Goal: Use online tool/utility: Utilize a website feature to perform a specific function

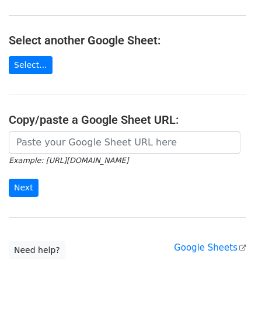
scroll to position [117, 0]
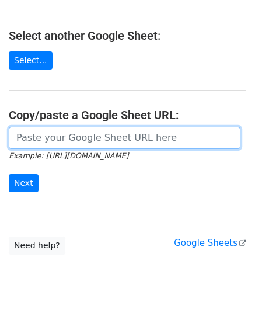
click at [68, 134] on input "url" at bounding box center [125, 138] width 232 height 22
paste input "https://docs.google.com/spreadsheets/d/1wMDaPvUl-RQ6IZVbMUzyoi-m8XPLoghWeF9oVOi…"
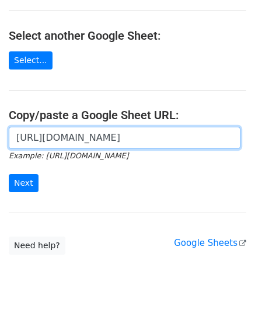
scroll to position [0, 261]
type input "https://docs.google.com/spreadsheets/d/1wMDaPvUl-RQ6IZVbMUzyoi-m8XPLoghWeF9oVOi…"
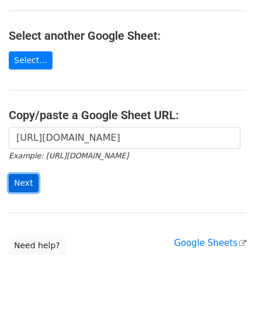
click at [25, 181] on input "Next" at bounding box center [24, 183] width 30 height 18
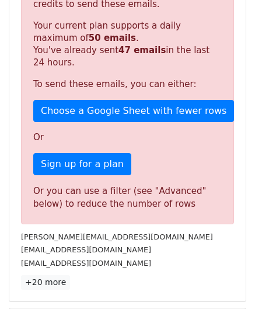
scroll to position [394, 0]
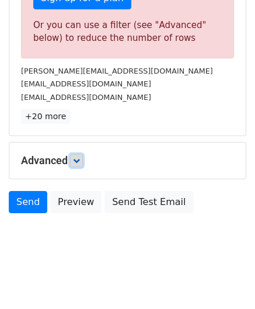
click at [83, 154] on link at bounding box center [76, 160] width 13 height 13
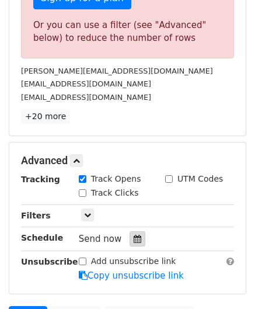
click at [134, 238] on icon at bounding box center [138, 239] width 8 height 8
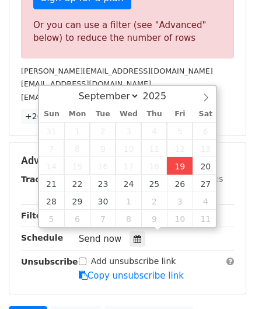
type input "[DATE] 12:00"
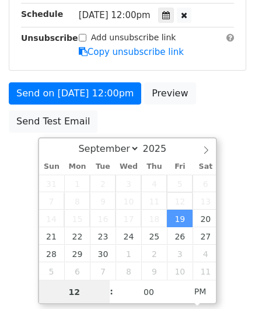
paste input "9"
type input "19"
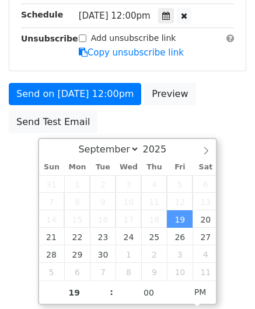
type input "[DATE] 19:00"
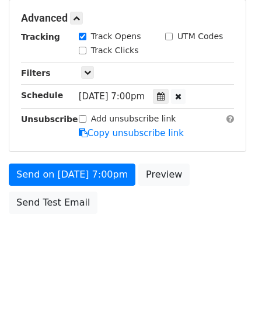
scroll to position [536, 0]
